Goal: Task Accomplishment & Management: Use online tool/utility

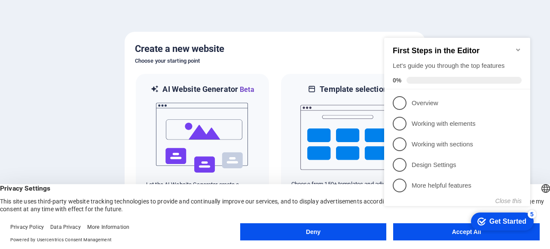
click at [339, 233] on button "Deny" at bounding box center [313, 232] width 147 height 17
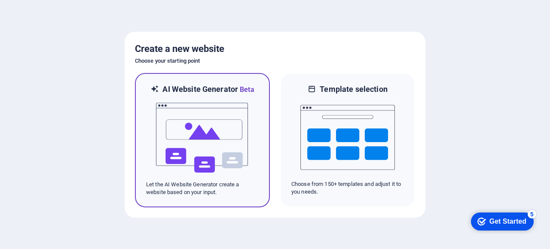
click at [227, 115] on img at bounding box center [202, 138] width 95 height 86
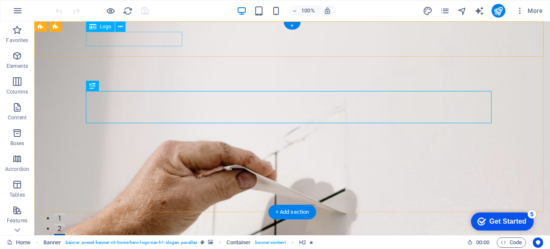
click at [128, 237] on div "[DOMAIN_NAME]" at bounding box center [292, 244] width 406 height 15
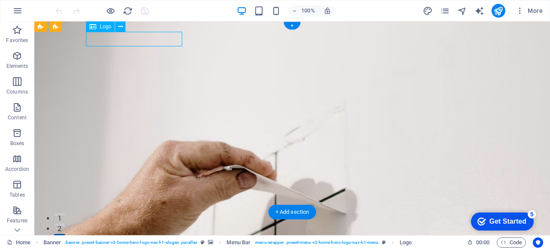
click at [128, 237] on div "[DOMAIN_NAME]" at bounding box center [292, 244] width 406 height 15
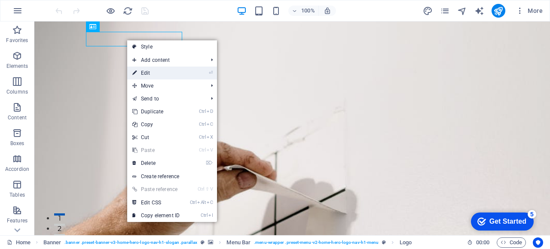
click at [174, 69] on link "⏎ Edit" at bounding box center [156, 73] width 58 height 13
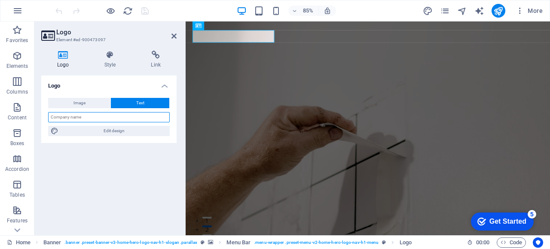
click at [94, 117] on input "text" at bounding box center [109, 117] width 122 height 10
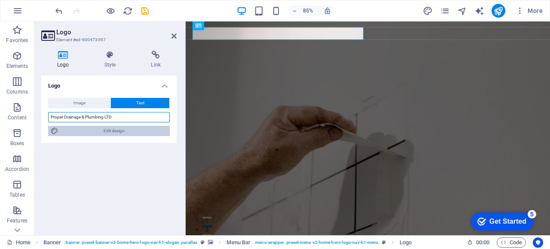
type input "Proper Drainage & Plumbing LTD"
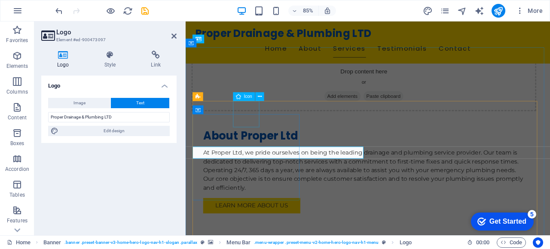
scroll to position [613, 0]
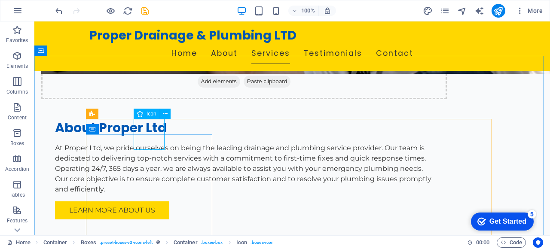
click at [146, 114] on div "Icon" at bounding box center [147, 114] width 26 height 10
click at [169, 113] on button at bounding box center [165, 114] width 10 height 10
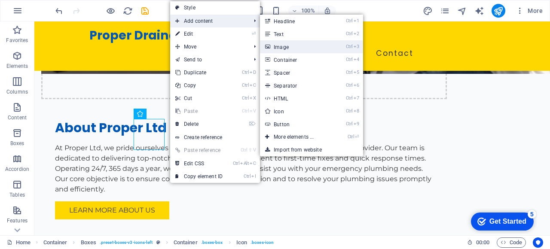
click at [273, 47] on link "Ctrl 3 Image" at bounding box center [295, 46] width 71 height 13
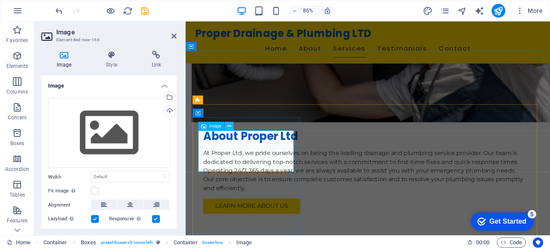
click at [229, 126] on icon at bounding box center [229, 127] width 4 height 8
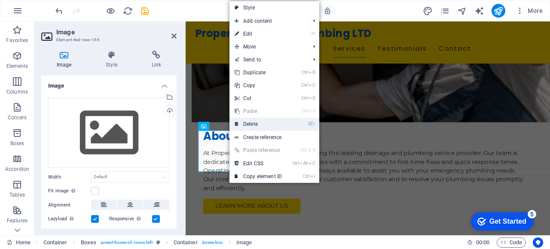
click at [245, 125] on link "⌦ Delete" at bounding box center [259, 124] width 58 height 13
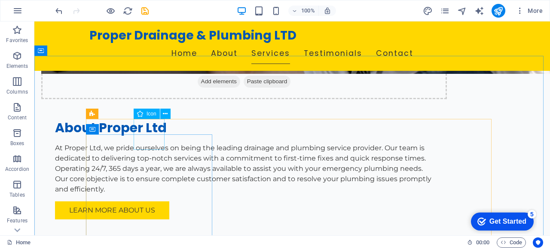
click at [145, 115] on div "Icon" at bounding box center [147, 114] width 26 height 10
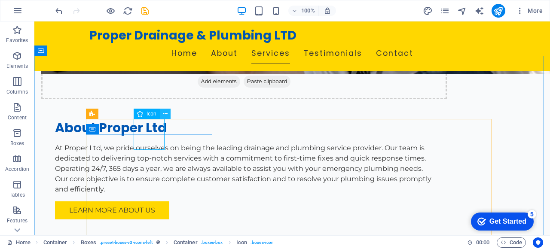
click at [164, 114] on icon at bounding box center [165, 114] width 5 height 9
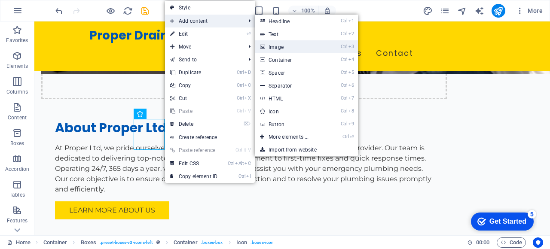
click at [274, 47] on link "Ctrl 3 Image" at bounding box center [290, 46] width 71 height 13
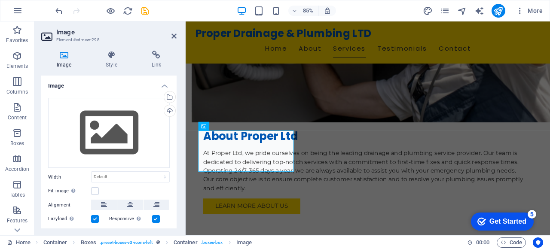
click at [178, 33] on aside "Image Element #ed-new-298 Image Style Link Image Drag files here, click to choo…" at bounding box center [109, 129] width 151 height 214
click at [172, 34] on icon at bounding box center [174, 36] width 5 height 7
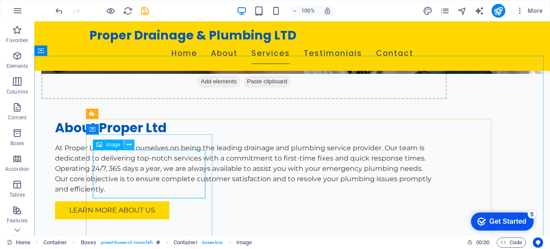
click at [128, 144] on icon at bounding box center [129, 145] width 5 height 9
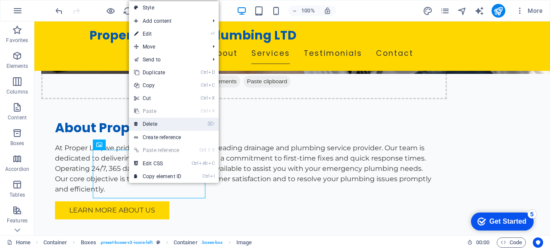
click at [161, 121] on link "⌦ Delete" at bounding box center [158, 124] width 58 height 13
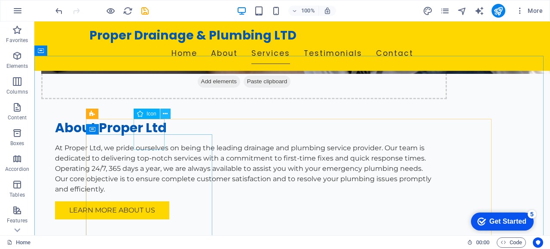
click at [163, 116] on button at bounding box center [165, 114] width 10 height 10
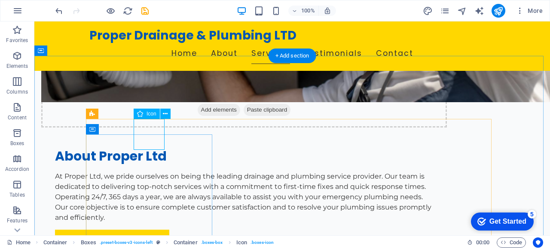
select select "xMidYMid"
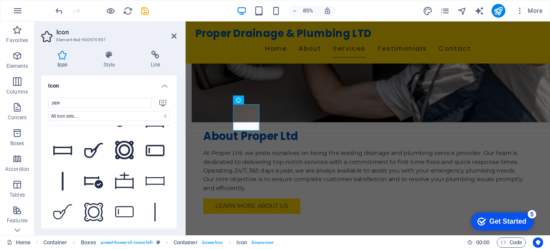
scroll to position [151, 0]
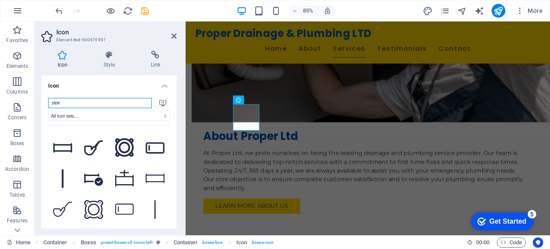
click at [75, 100] on input "pipe" at bounding box center [100, 103] width 104 height 10
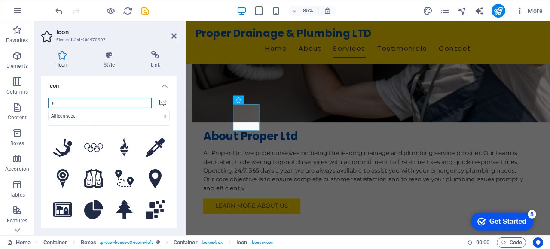
type input "p"
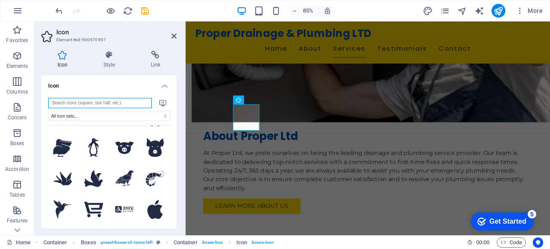
scroll to position [0, 0]
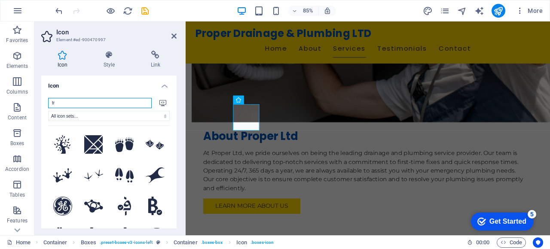
type input "t"
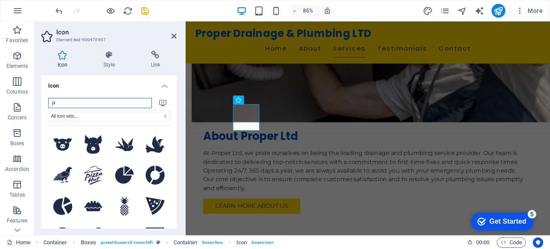
click at [75, 100] on input "pi" at bounding box center [100, 103] width 104 height 10
type input "p"
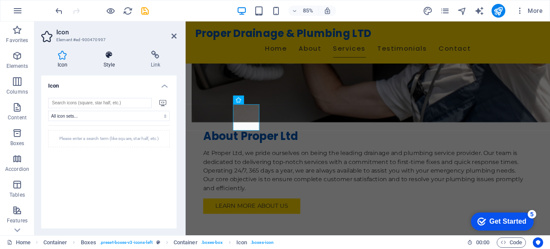
click at [108, 57] on icon at bounding box center [109, 55] width 44 height 9
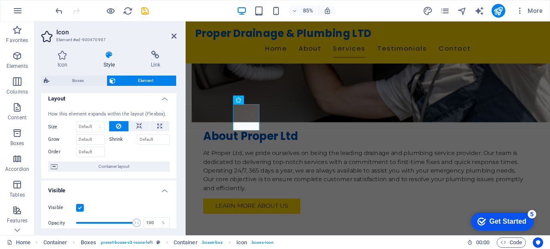
scroll to position [4, 0]
click at [155, 61] on h4 "Link" at bounding box center [156, 60] width 42 height 18
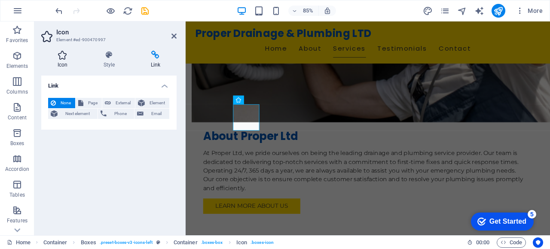
click at [65, 61] on h4 "Icon" at bounding box center [64, 60] width 46 height 18
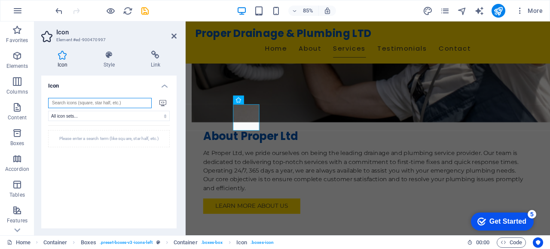
click at [92, 106] on input "search" at bounding box center [100, 103] width 104 height 10
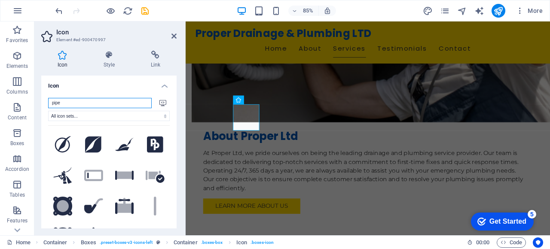
type input "pipe"
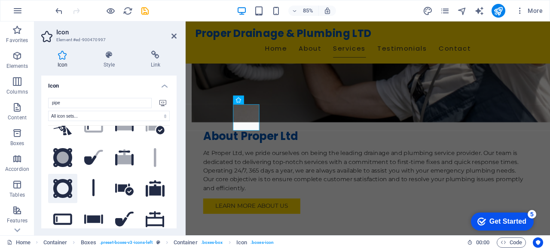
scroll to position [0, 0]
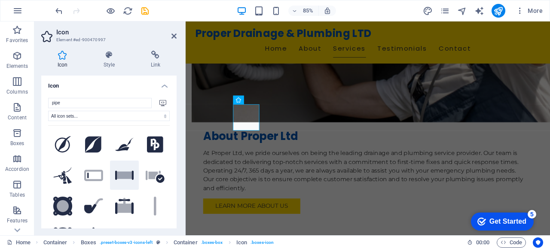
click at [119, 168] on icon ".fa-secondary{opacity:.4}" at bounding box center [124, 175] width 19 height 15
click at [146, 170] on icon ".fa-secondary{opacity:.4}" at bounding box center [155, 175] width 19 height 15
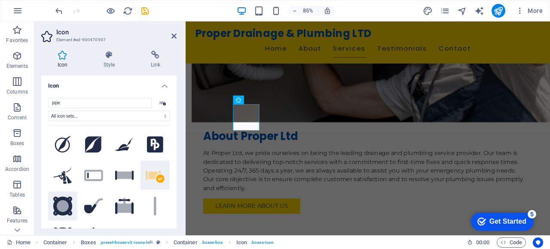
click at [76, 210] on button ".fa-secondary{opacity:.4}" at bounding box center [62, 206] width 29 height 29
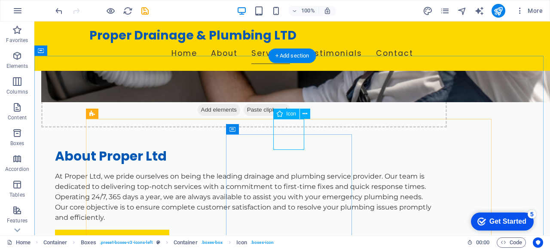
select select "xMidYMid"
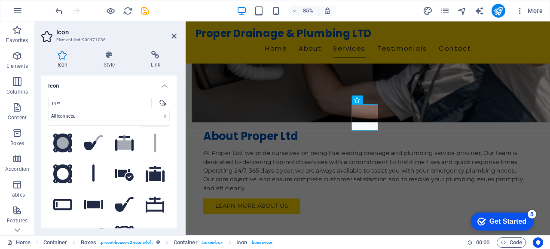
scroll to position [64, 0]
type input "pipe"
click at [129, 166] on icon at bounding box center [124, 173] width 19 height 15
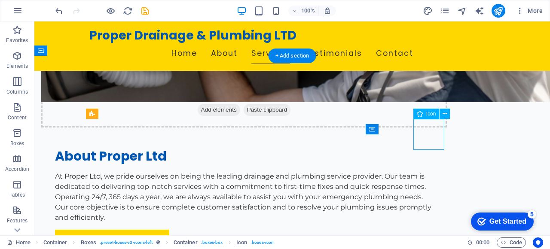
select select "xMidYMid"
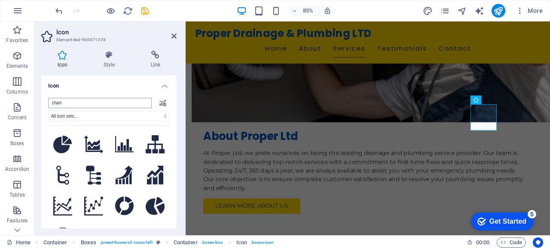
type input "w"
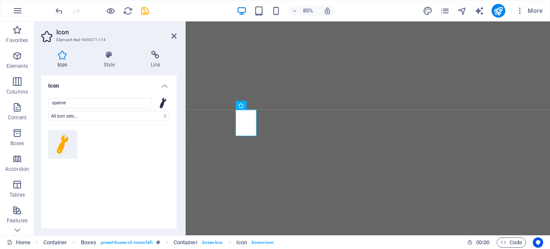
select select "xMidYMid"
select select "%"
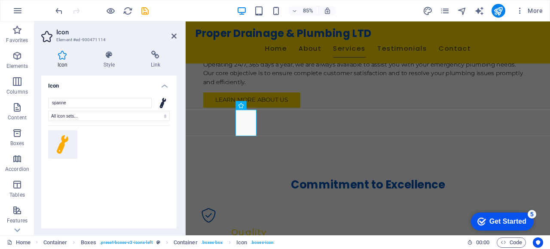
scroll to position [180, 0]
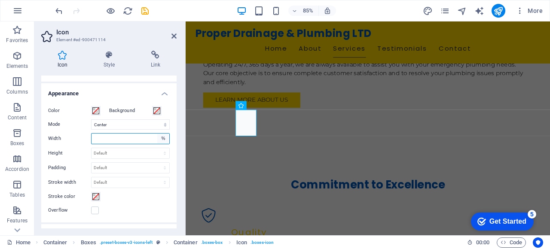
click at [161, 137] on select "Default auto px rem % em vh vw" at bounding box center [163, 139] width 12 height 10
click at [157, 134] on select "Default auto px rem % em vh vw" at bounding box center [163, 139] width 12 height 10
select select "DISABLED_OPTION_VALUE"
click at [121, 99] on div "Color Background Mode Scale Left Center Right Width Default auto px rem % em vh…" at bounding box center [108, 161] width 135 height 124
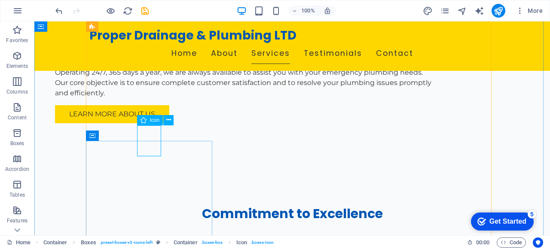
select select "xMidYMid"
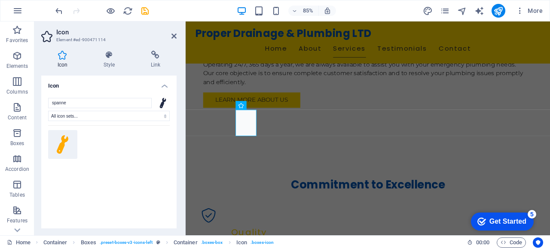
click at [59, 147] on icon at bounding box center [63, 144] width 12 height 19
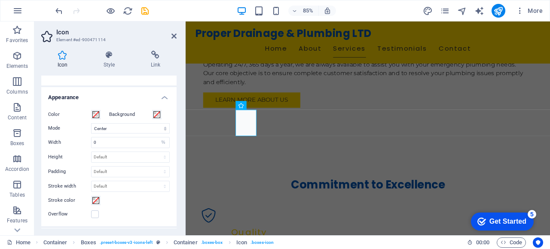
scroll to position [177, 0]
click at [164, 143] on select "Default auto px rem % em vh vw" at bounding box center [163, 142] width 12 height 10
click at [157, 137] on select "Default auto px rem % em vh vw" at bounding box center [163, 142] width 12 height 10
select select "DISABLED_OPTION_VALUE"
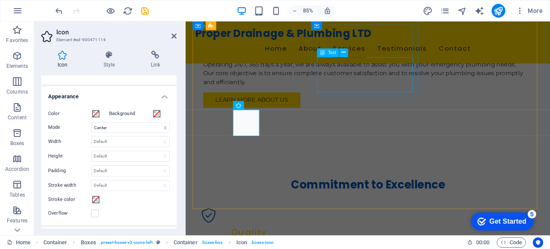
drag, startPoint x: 295, startPoint y: 138, endPoint x: 350, endPoint y: 100, distance: 67.4
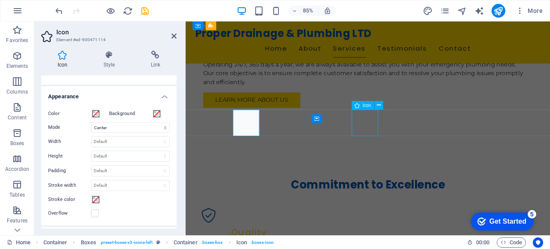
select select "xMidYMid"
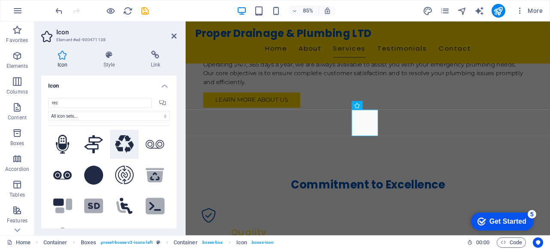
scroll to position [30, 0]
type input "rec"
click at [125, 141] on icon at bounding box center [124, 145] width 19 height 18
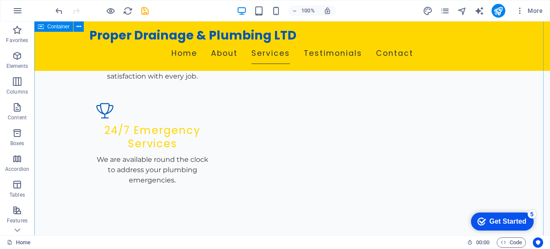
scroll to position [1054, 0]
